Goal: Task Accomplishment & Management: Complete application form

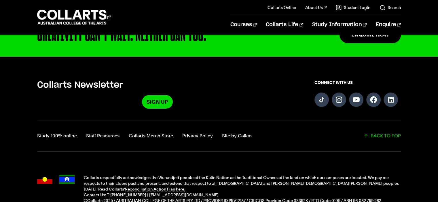
scroll to position [566, 0]
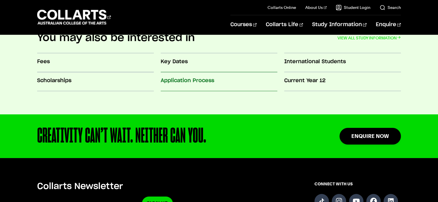
click at [184, 80] on h3 "Application Process" at bounding box center [219, 80] width 117 height 7
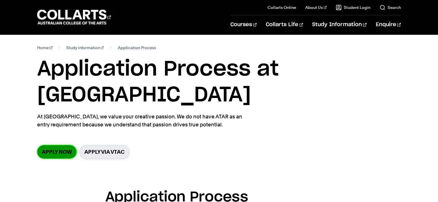
click at [51, 145] on link "Apply now" at bounding box center [56, 152] width 39 height 14
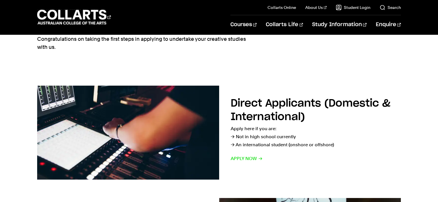
scroll to position [86, 0]
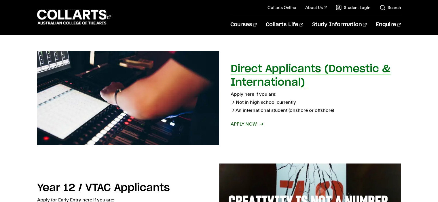
click at [243, 124] on span "Apply now" at bounding box center [247, 124] width 32 height 8
